Goal: Information Seeking & Learning: Learn about a topic

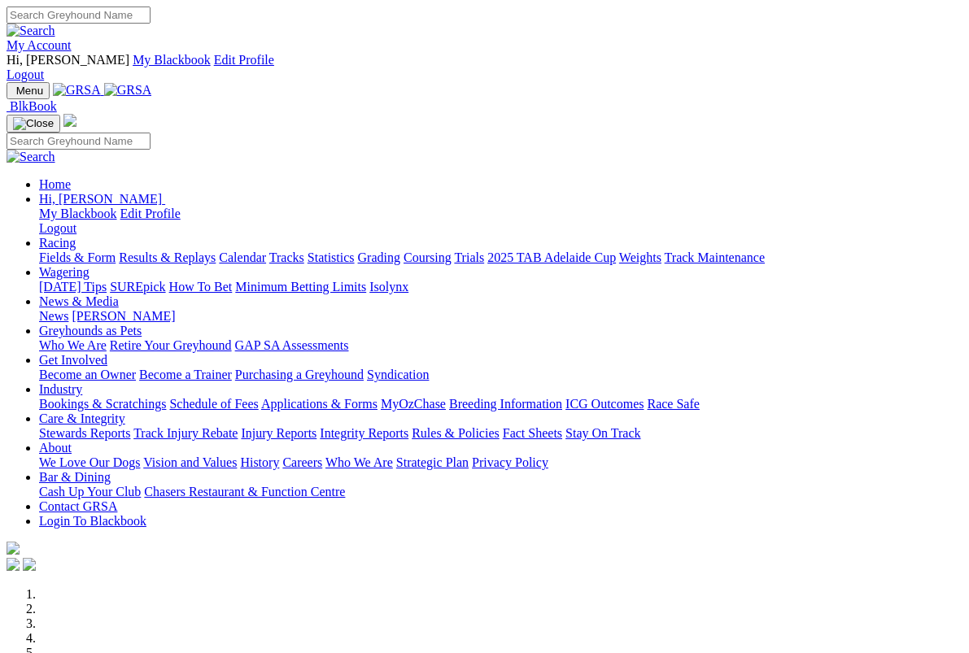
scroll to position [315, 0]
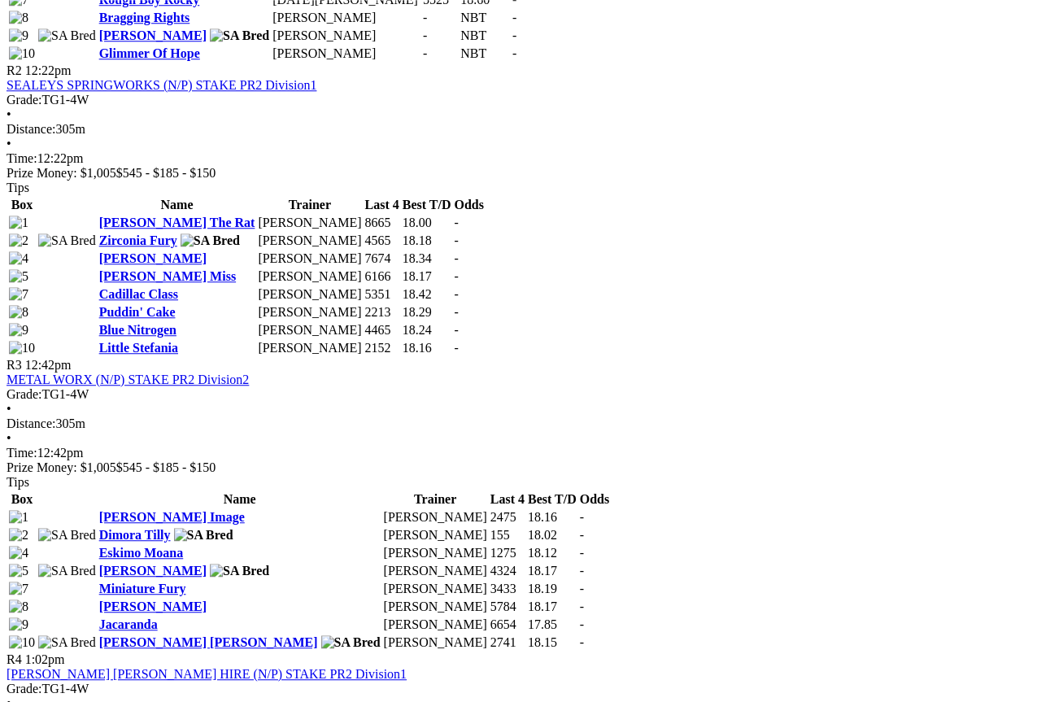
scroll to position [1167, 0]
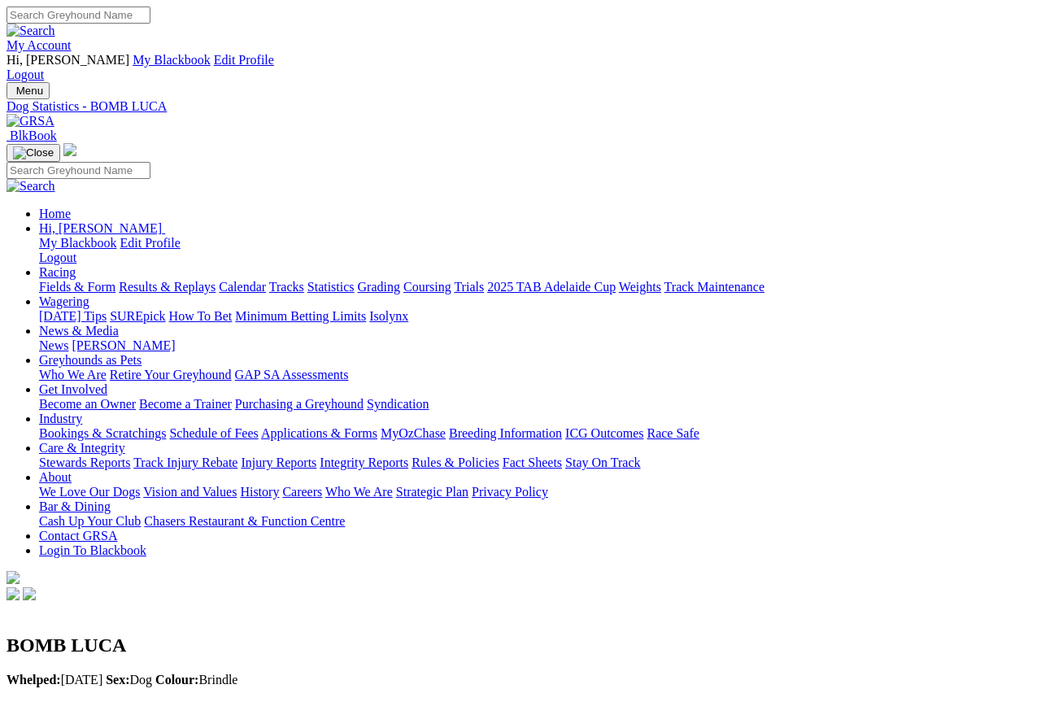
scroll to position [9, 0]
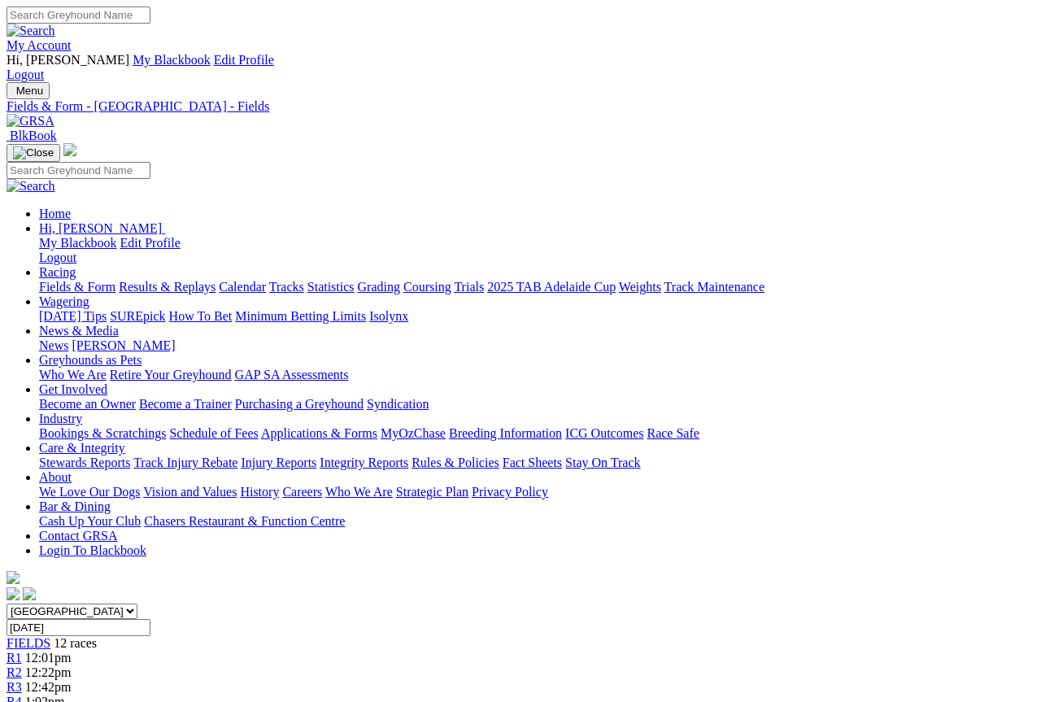
click at [82, 280] on link "Fields & Form" at bounding box center [77, 287] width 76 height 14
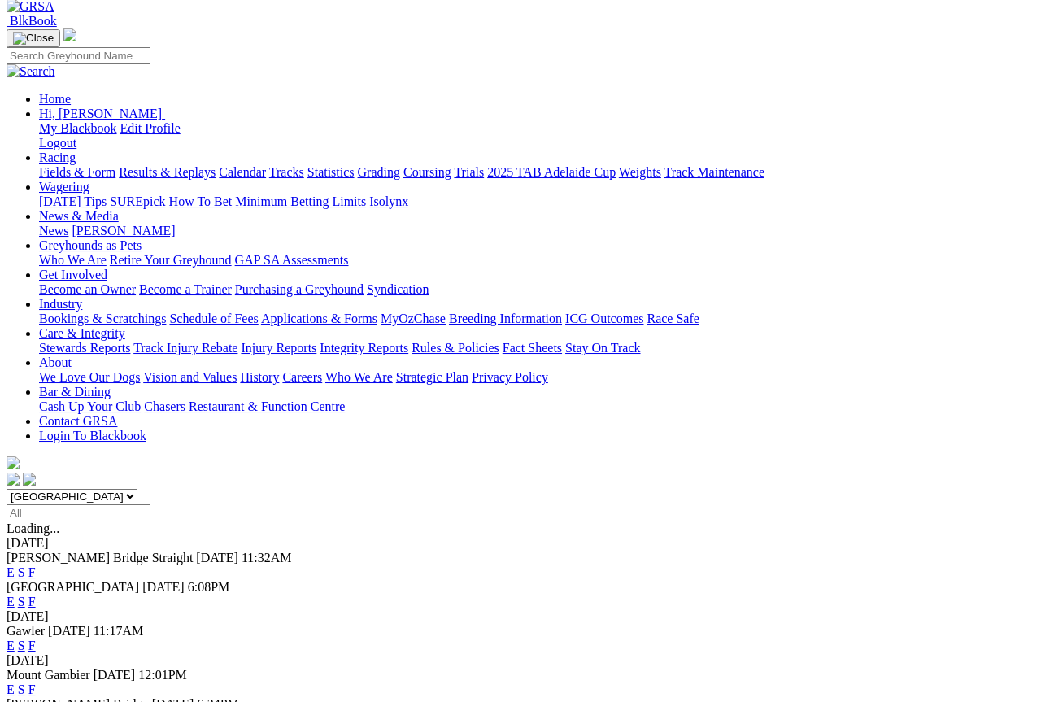
scroll to position [115, 0]
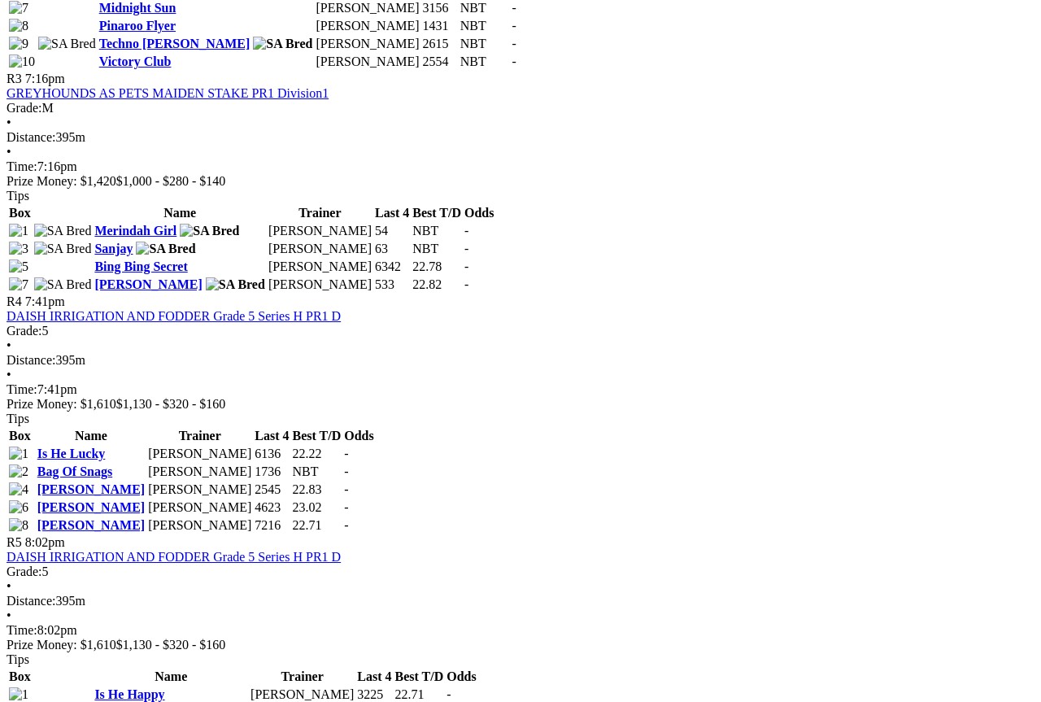
scroll to position [1515, 188]
